Goal: Book appointment/travel/reservation

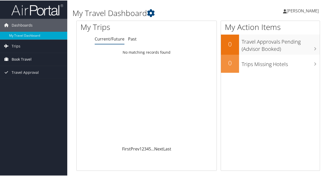
click at [18, 58] on span "Book Travel" at bounding box center [22, 58] width 20 height 13
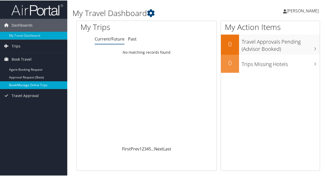
click at [22, 83] on link "Book/Manage Online Trips" at bounding box center [33, 85] width 67 height 8
